Goal: Find specific page/section: Locate item on page

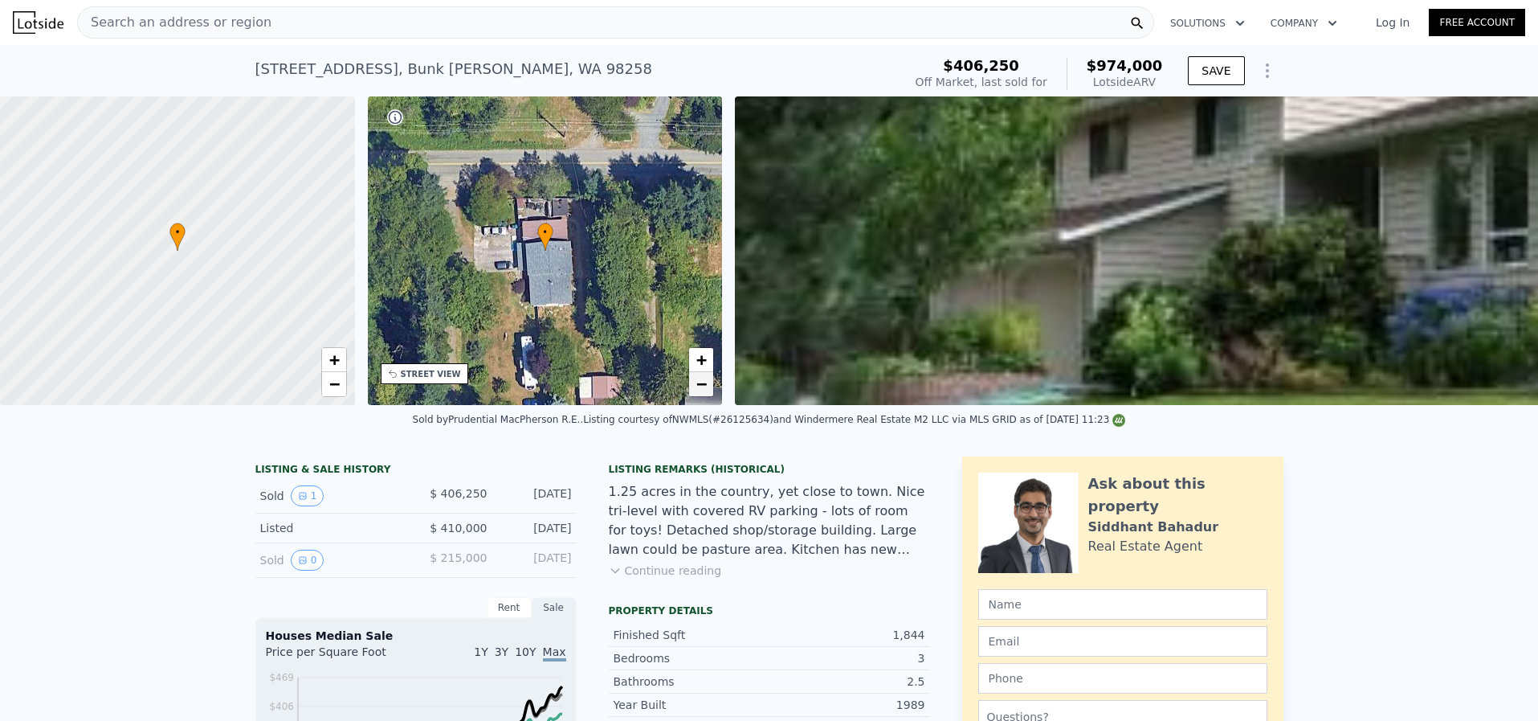
click at [706, 380] on span "−" at bounding box center [701, 384] width 10 height 20
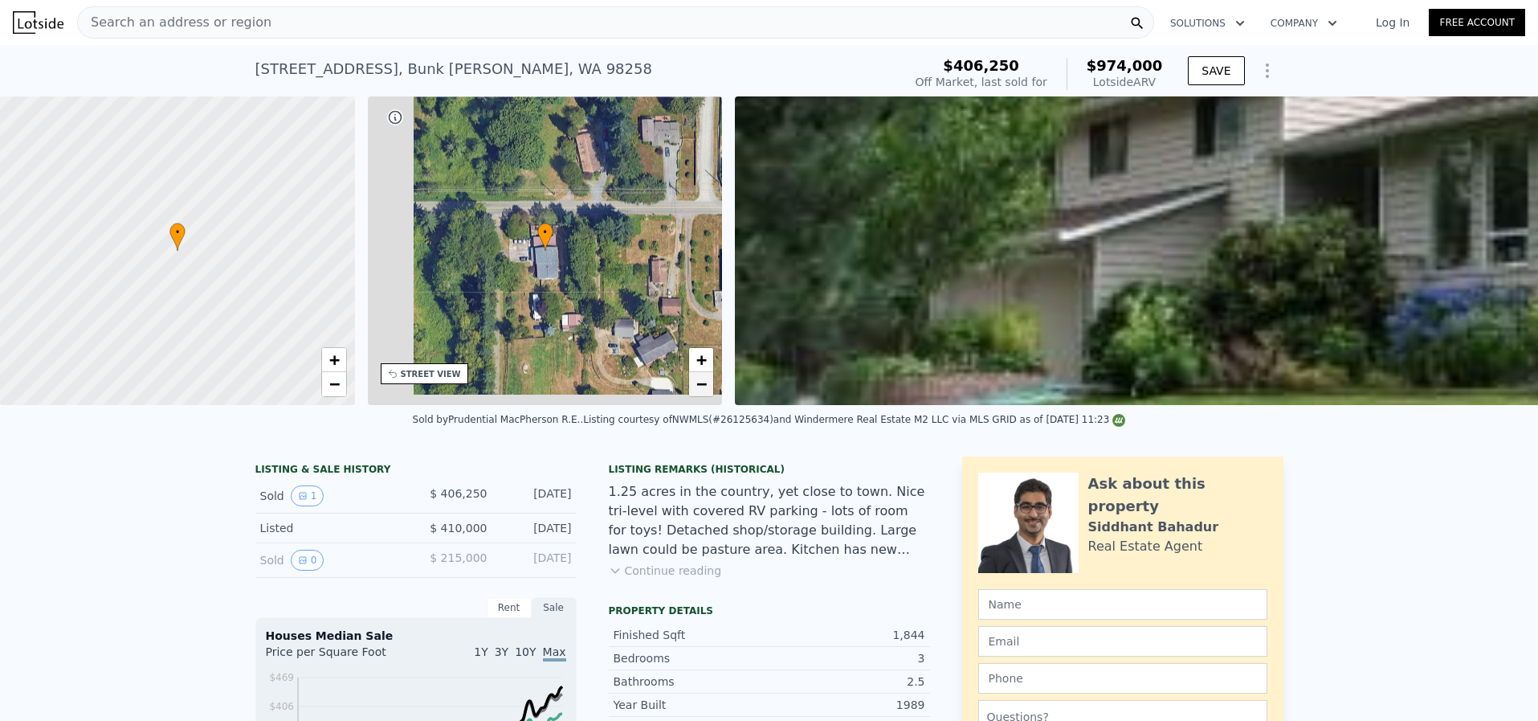
click at [706, 380] on span "−" at bounding box center [701, 384] width 10 height 20
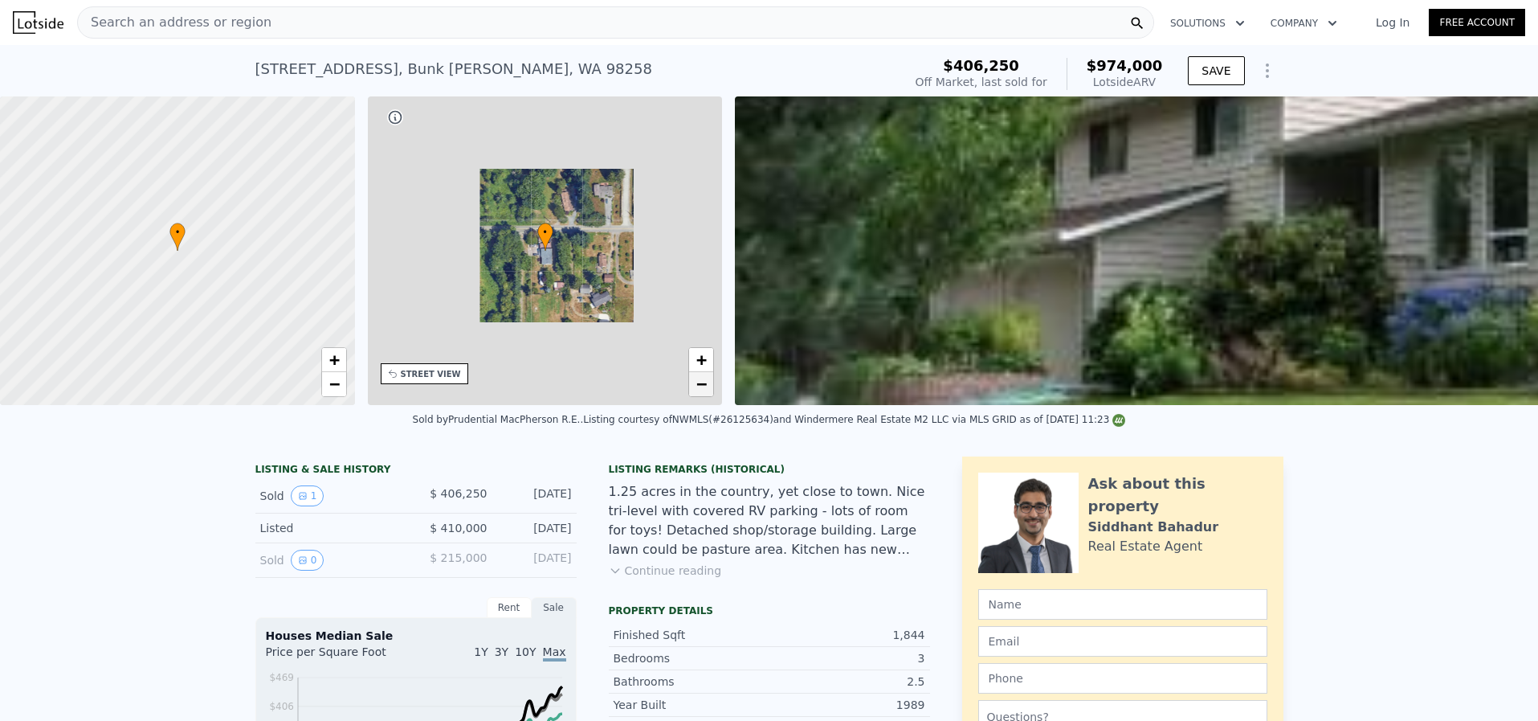
click at [706, 380] on span "−" at bounding box center [701, 384] width 10 height 20
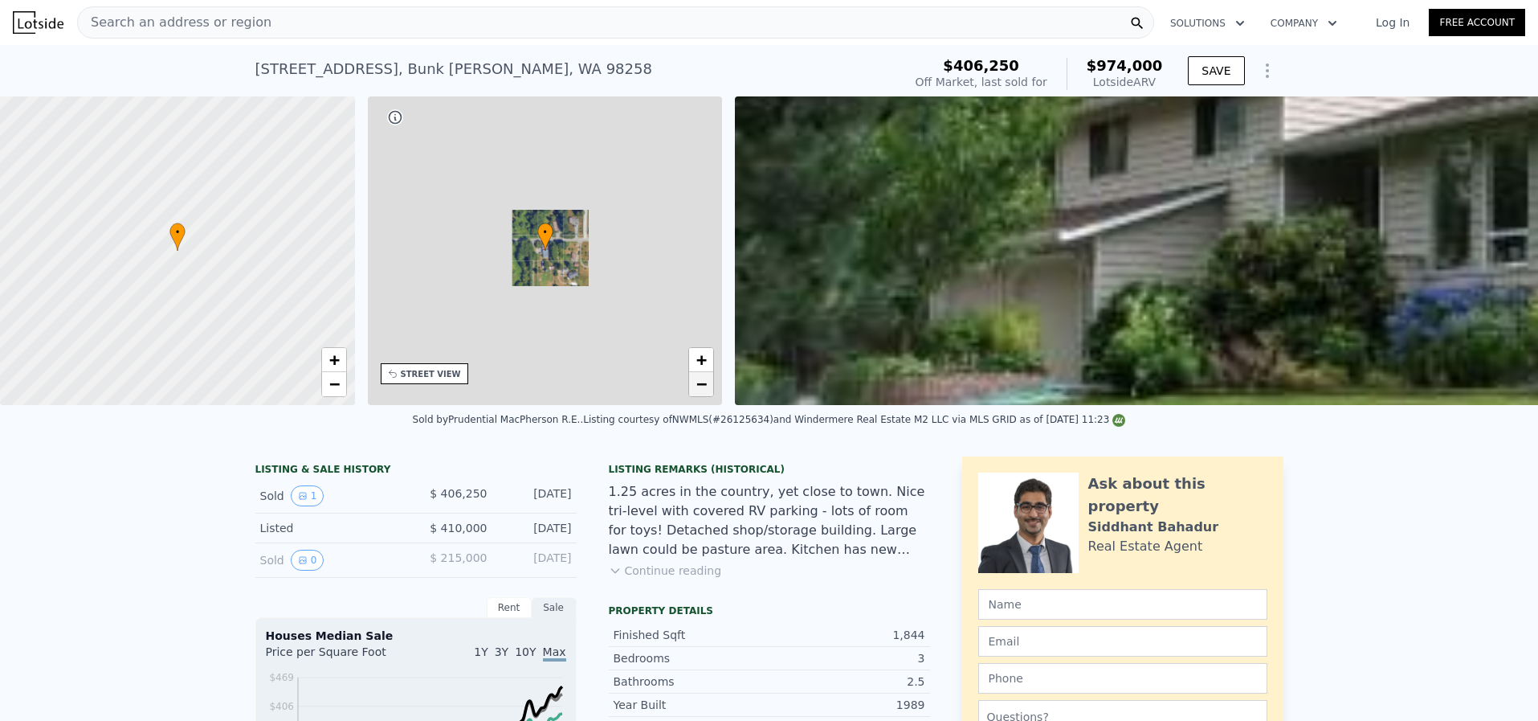
click at [706, 380] on span "−" at bounding box center [701, 384] width 10 height 20
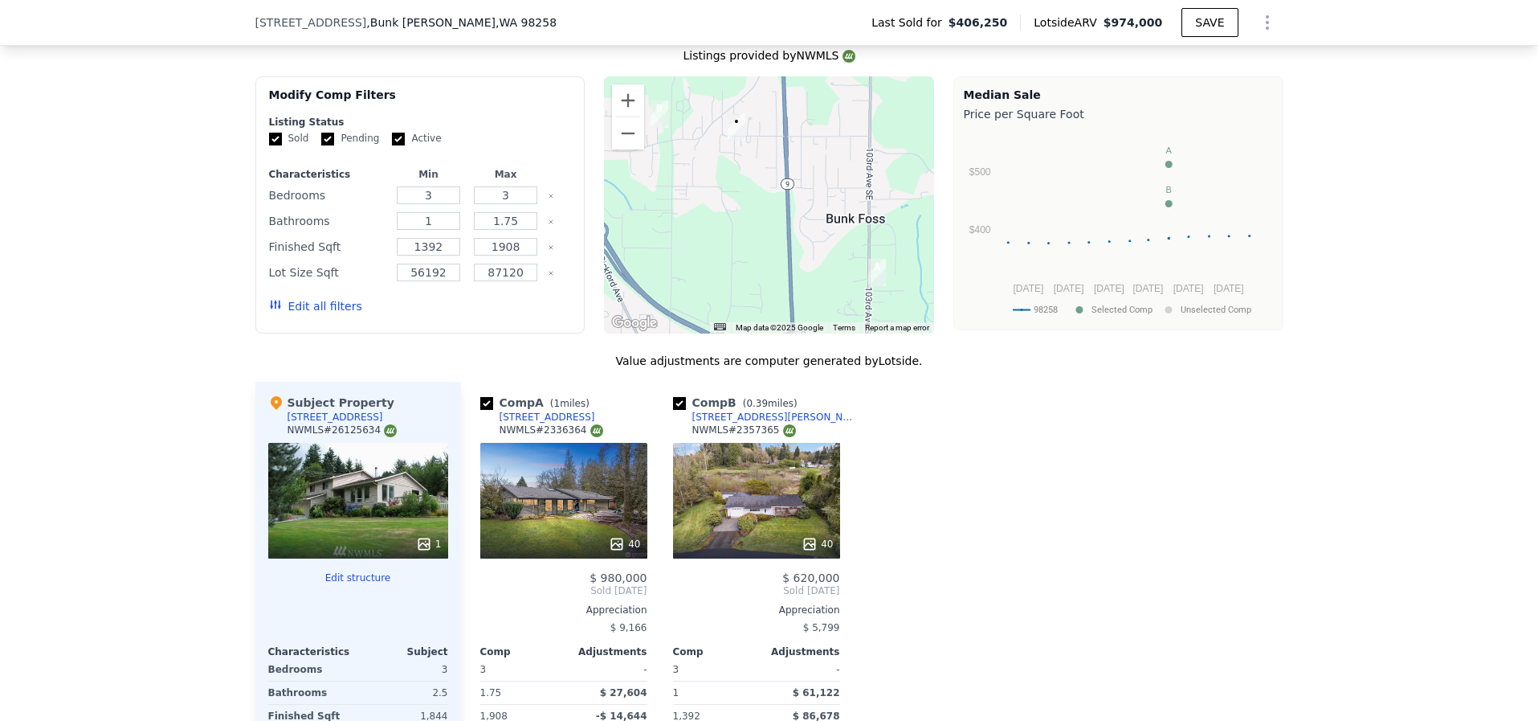
scroll to position [1563, 0]
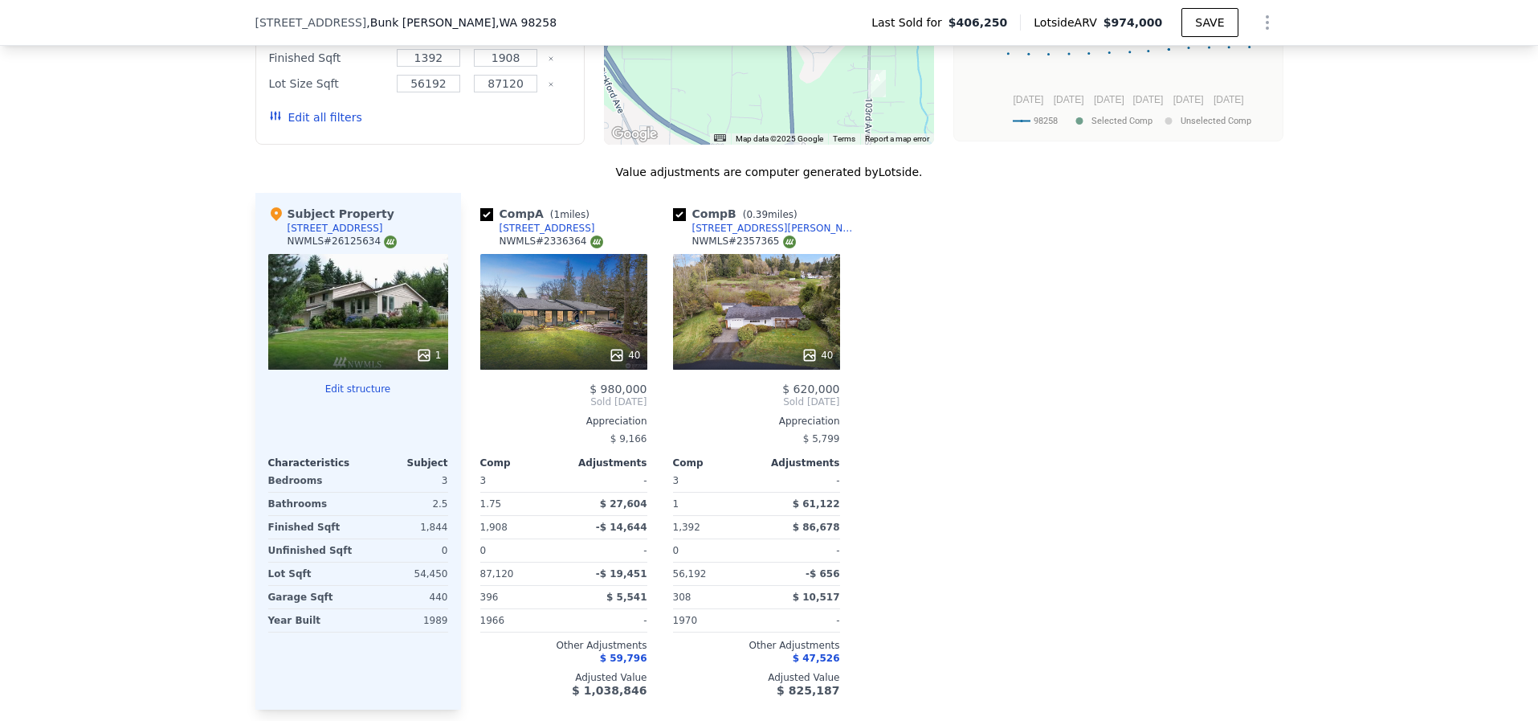
click at [311, 329] on div "1" at bounding box center [358, 312] width 180 height 116
